Goal: Check status: Check status

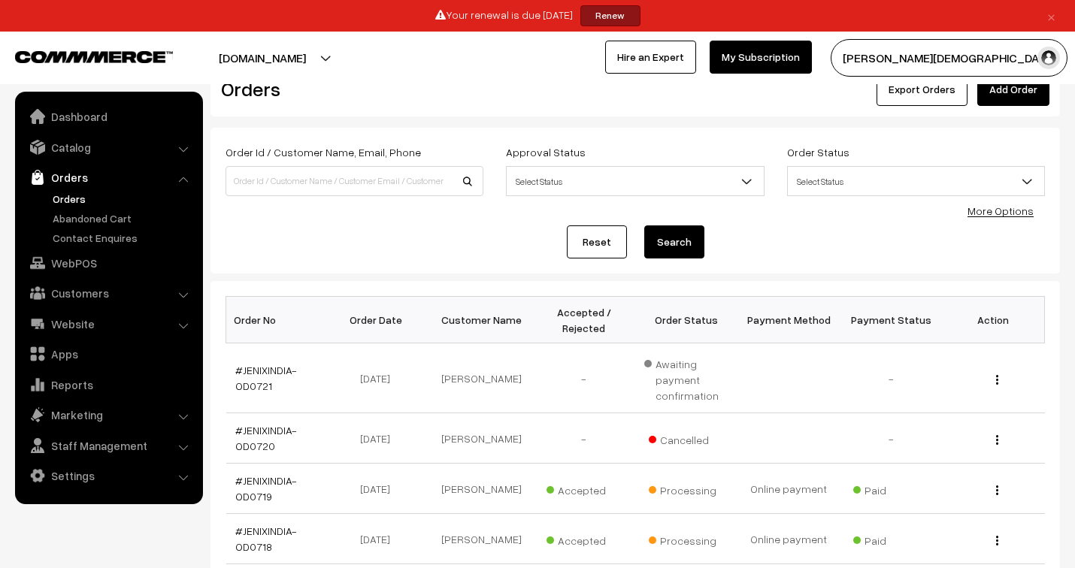
scroll to position [83, 0]
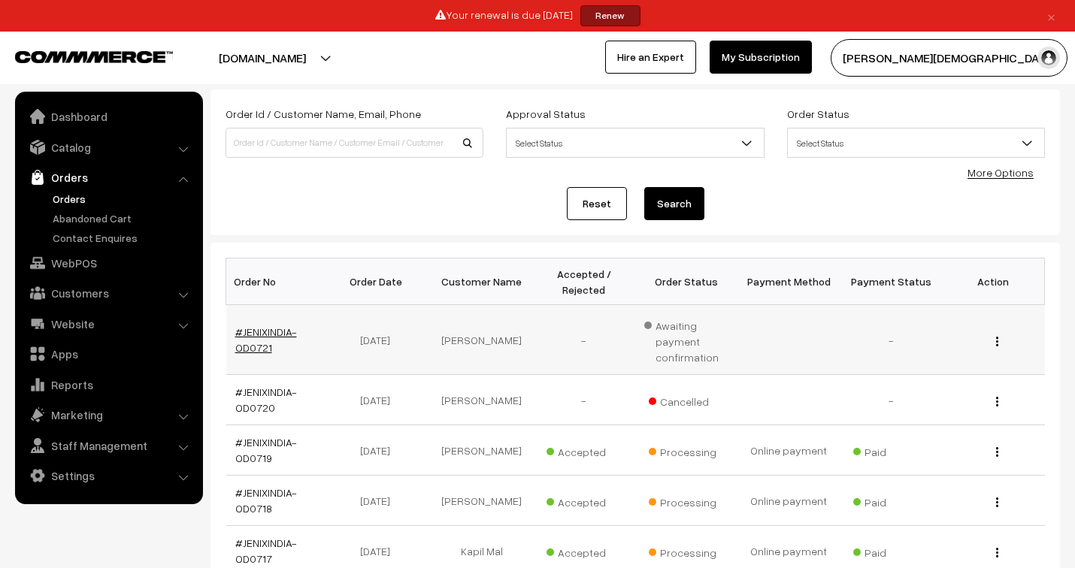
click at [265, 335] on link "#JENIXINDIA-OD0721" at bounding box center [266, 339] width 62 height 29
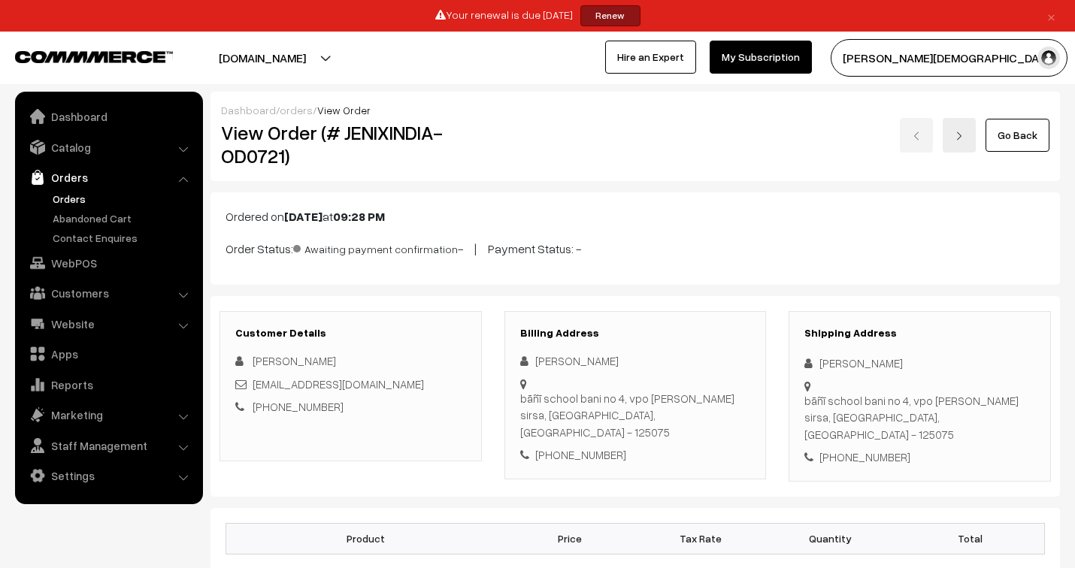
click at [283, 106] on link "orders" at bounding box center [296, 110] width 33 height 13
